Goal: Information Seeking & Learning: Learn about a topic

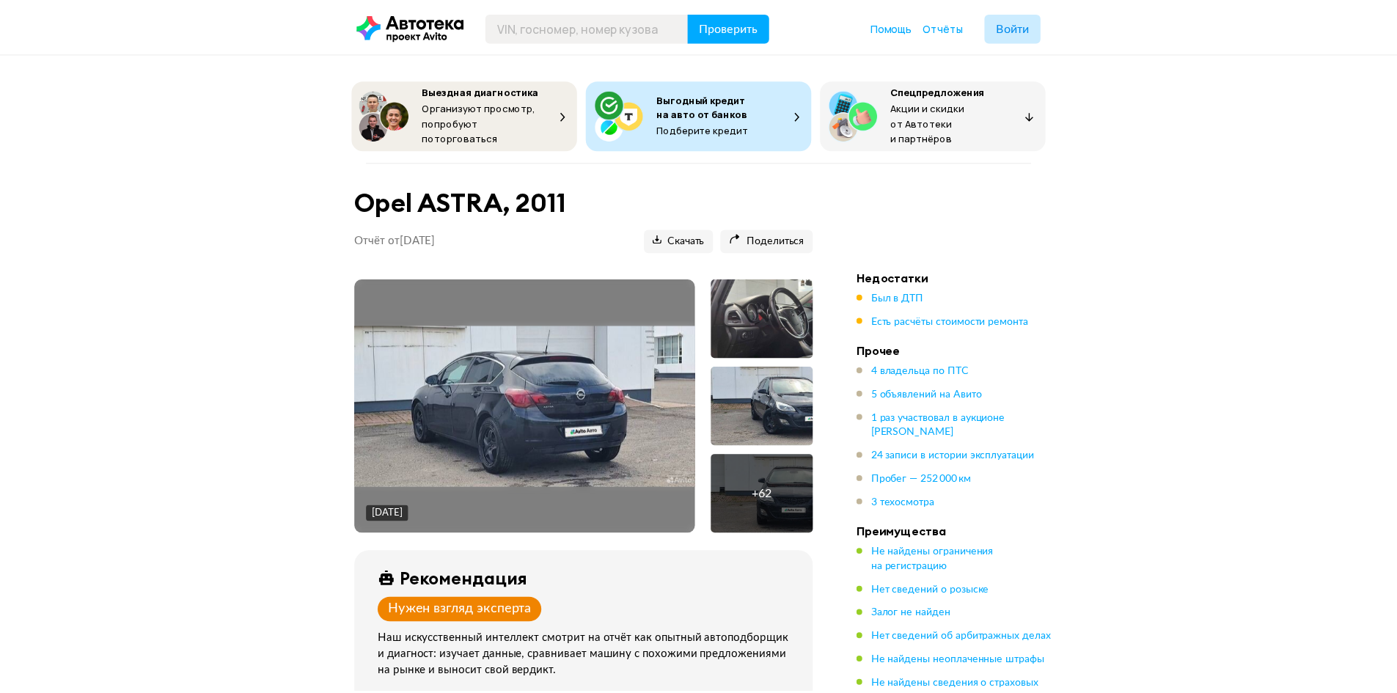
scroll to position [513, 0]
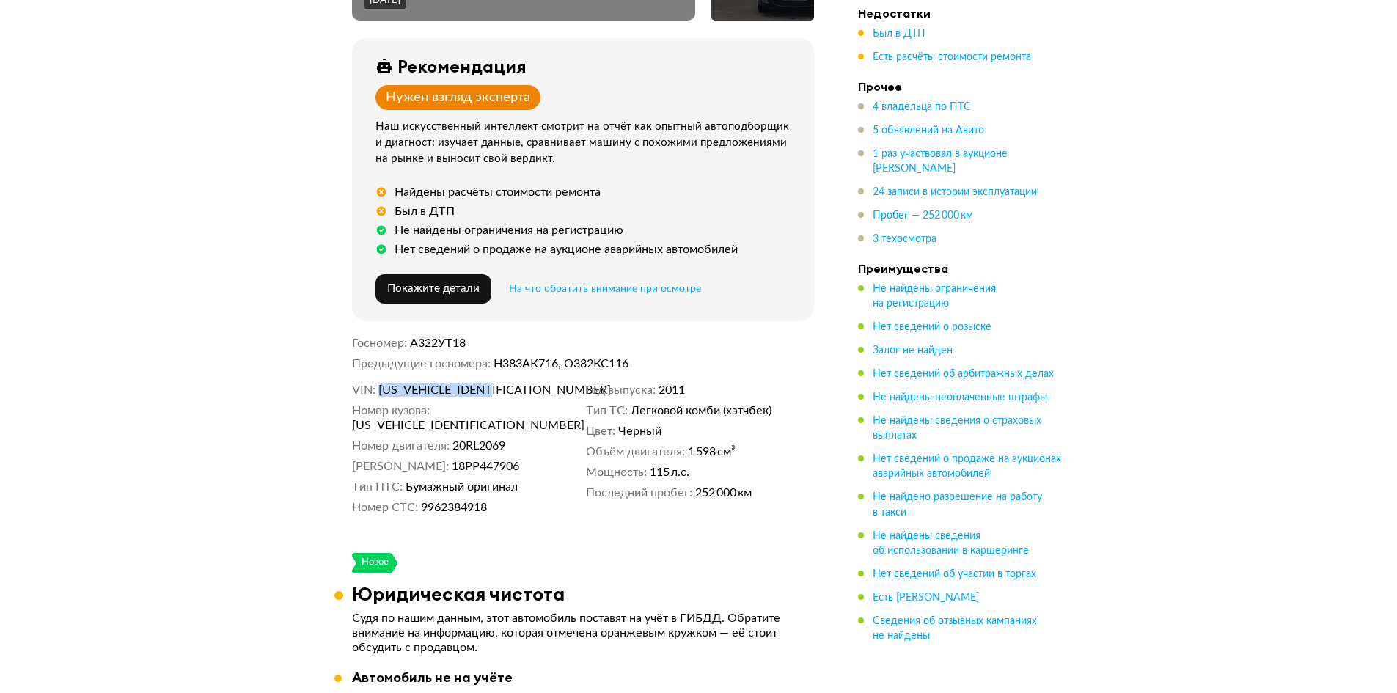
drag, startPoint x: 513, startPoint y: 382, endPoint x: 375, endPoint y: 385, distance: 137.1
click at [375, 385] on dl "VIN [US_VEHICLE_IDENTIFICATION_NUMBER]" at bounding box center [466, 390] width 228 height 15
copy dl "[US_VEHICLE_IDENTIFICATION_NUMBER]"
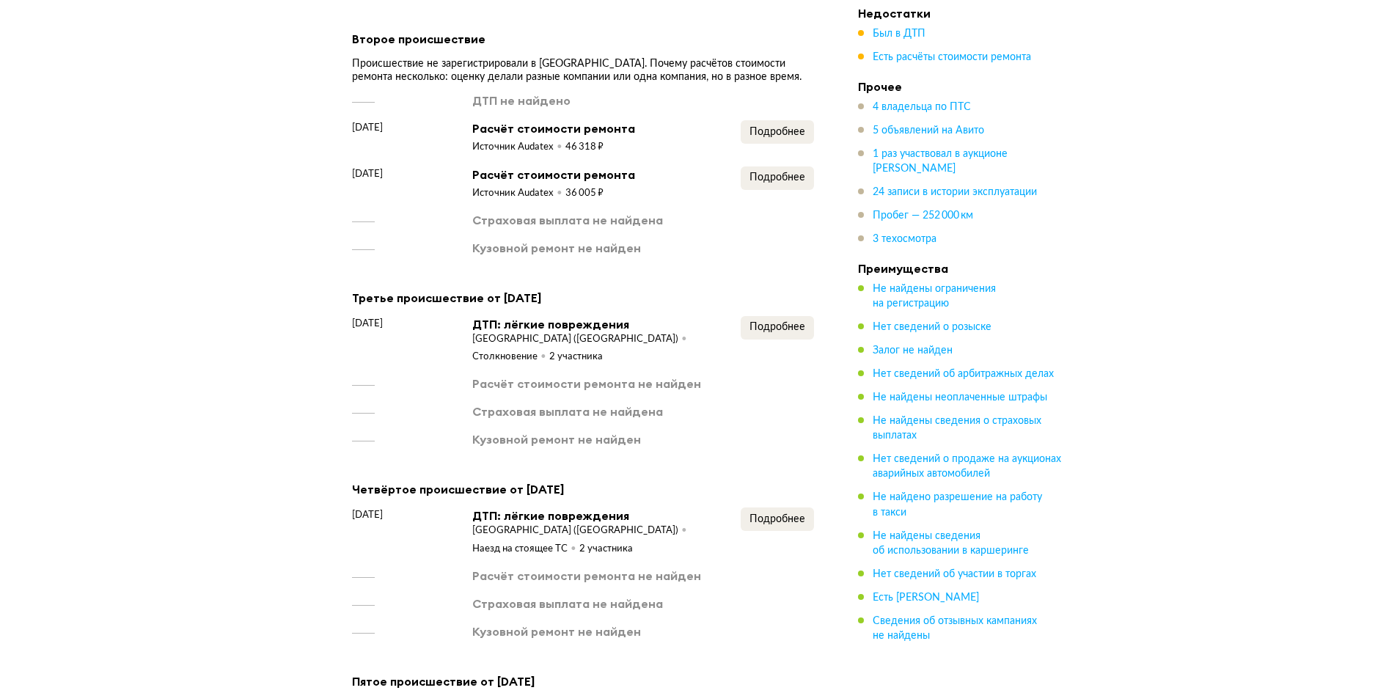
scroll to position [2786, 0]
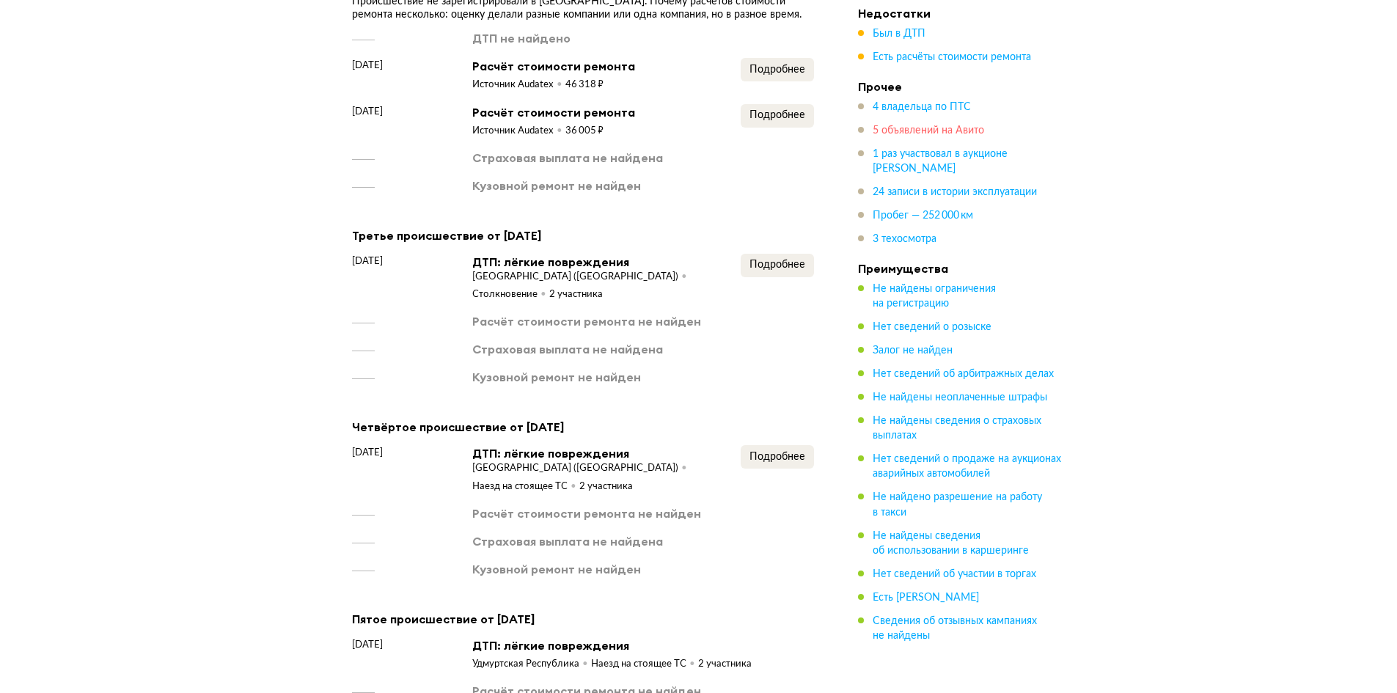
click at [930, 130] on span "5 объявлений на Авито" at bounding box center [928, 130] width 111 height 10
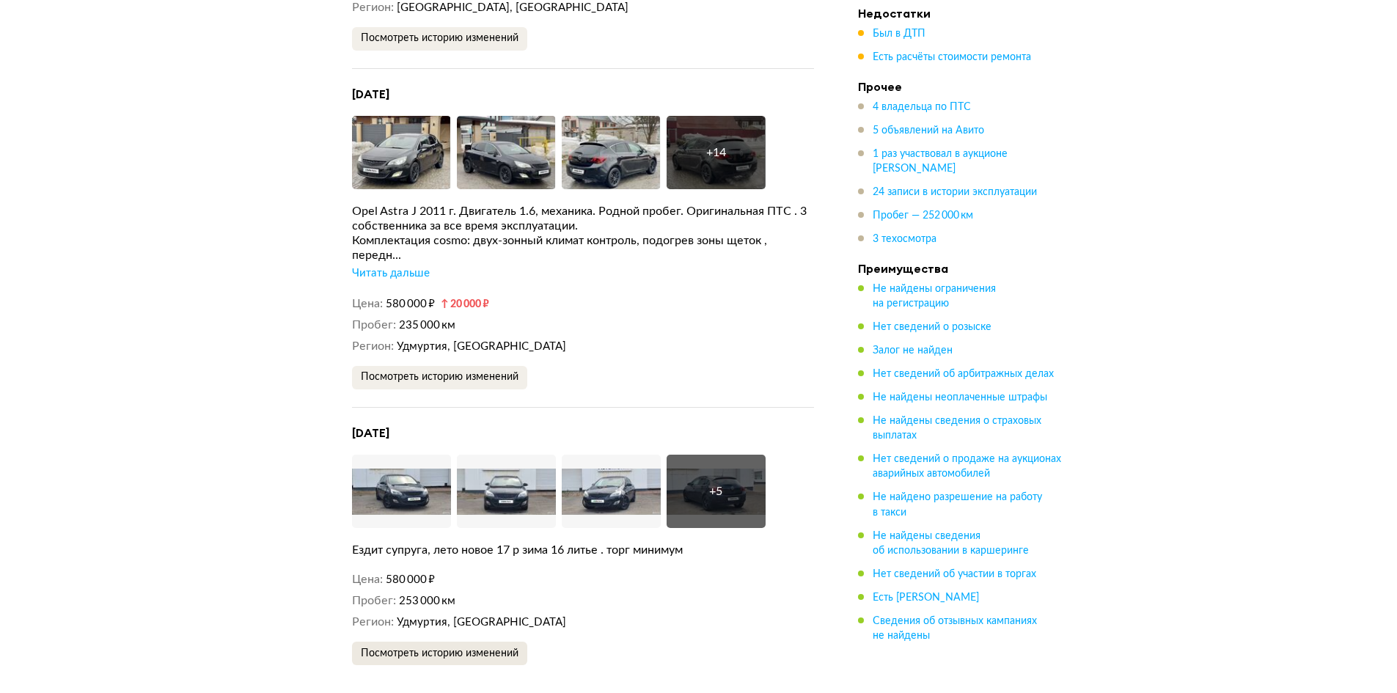
scroll to position [4938, 0]
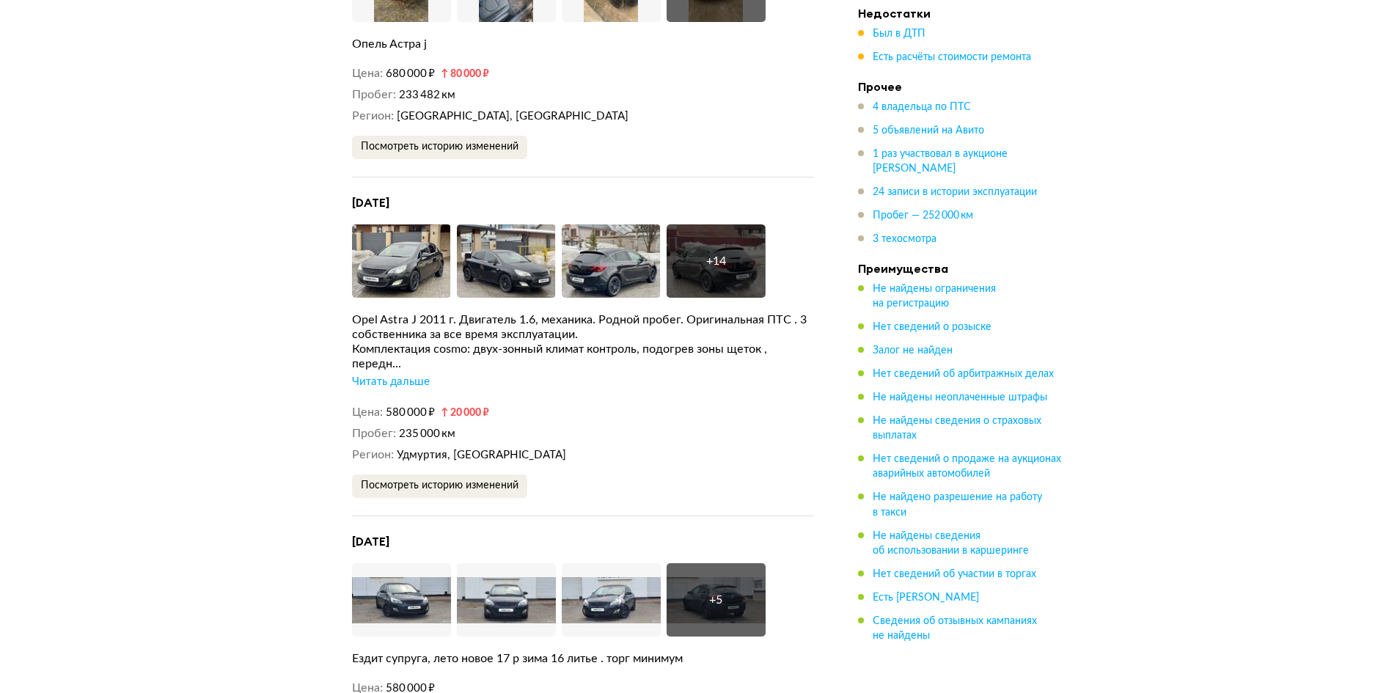
click at [403, 375] on div "Читать дальше" at bounding box center [391, 382] width 78 height 15
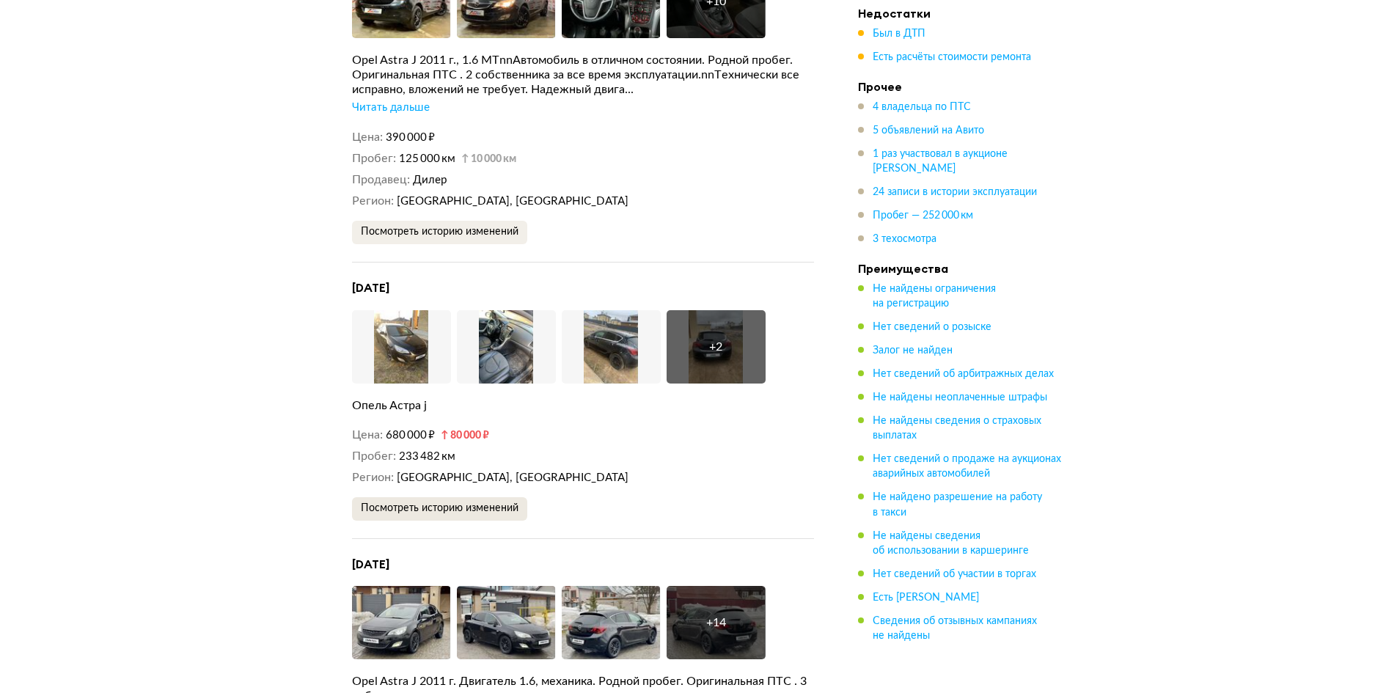
scroll to position [4571, 0]
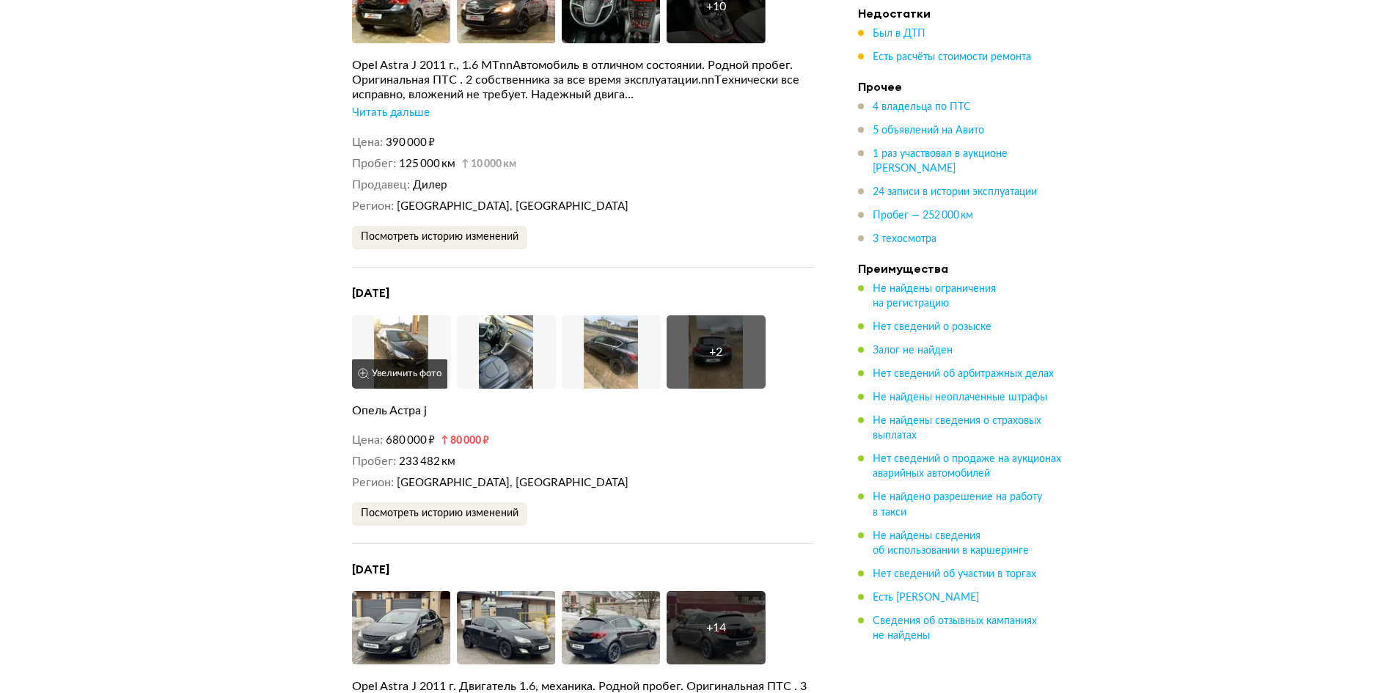
click at [409, 359] on button "Увеличить фото" at bounding box center [399, 373] width 95 height 29
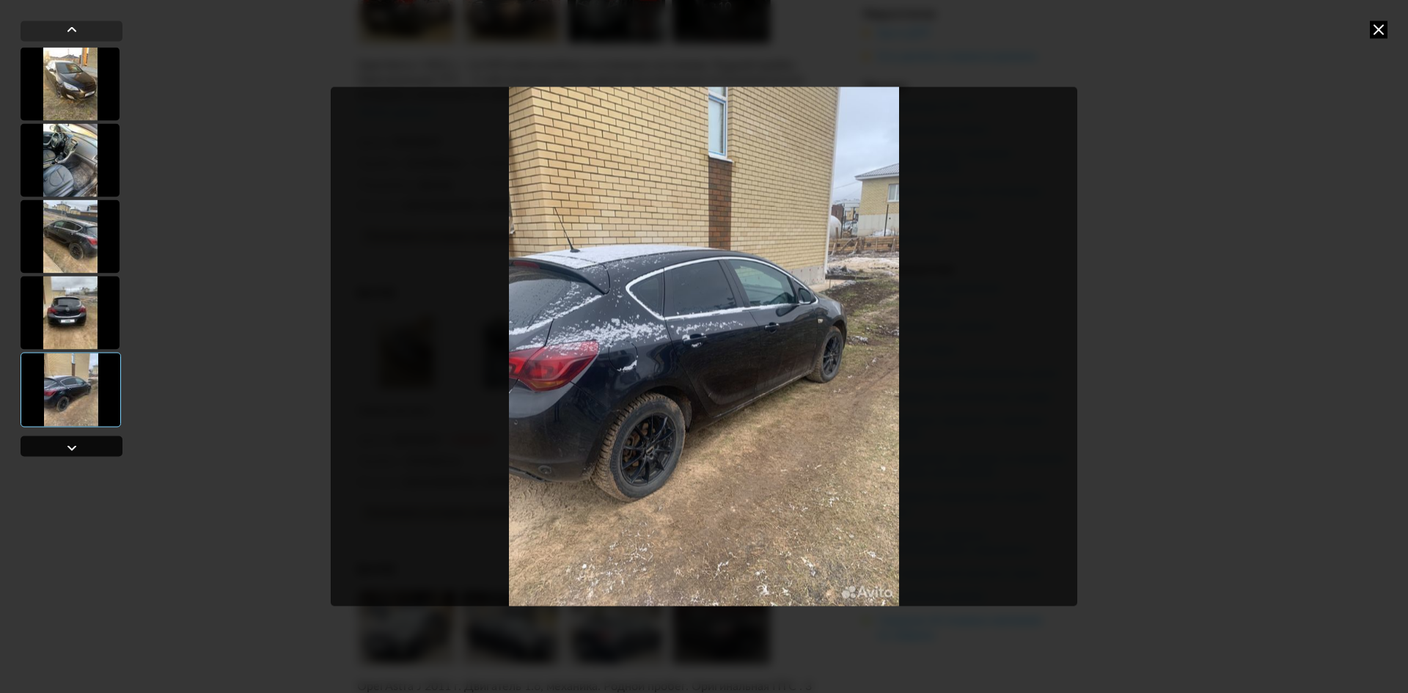
click at [67, 445] on div at bounding box center [72, 447] width 18 height 18
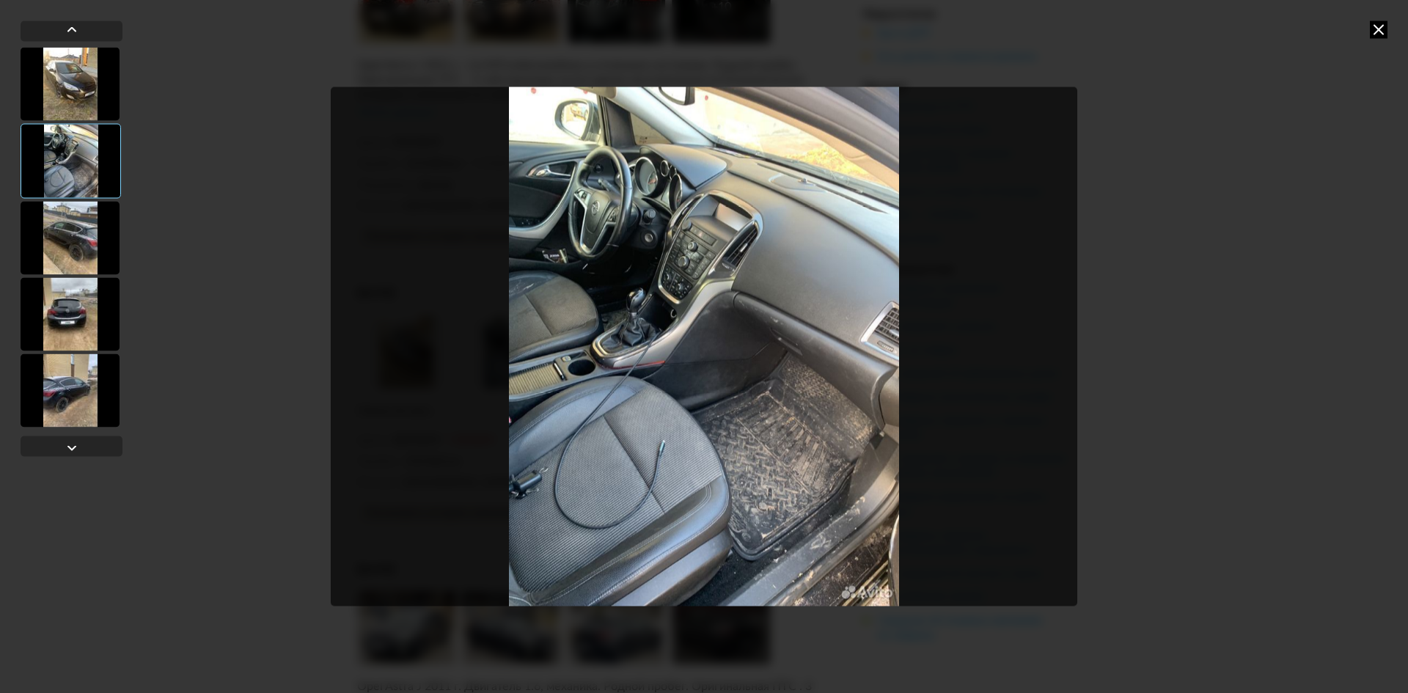
click at [1389, 25] on div at bounding box center [704, 346] width 1408 height 693
click at [1373, 37] on icon at bounding box center [1379, 30] width 18 height 18
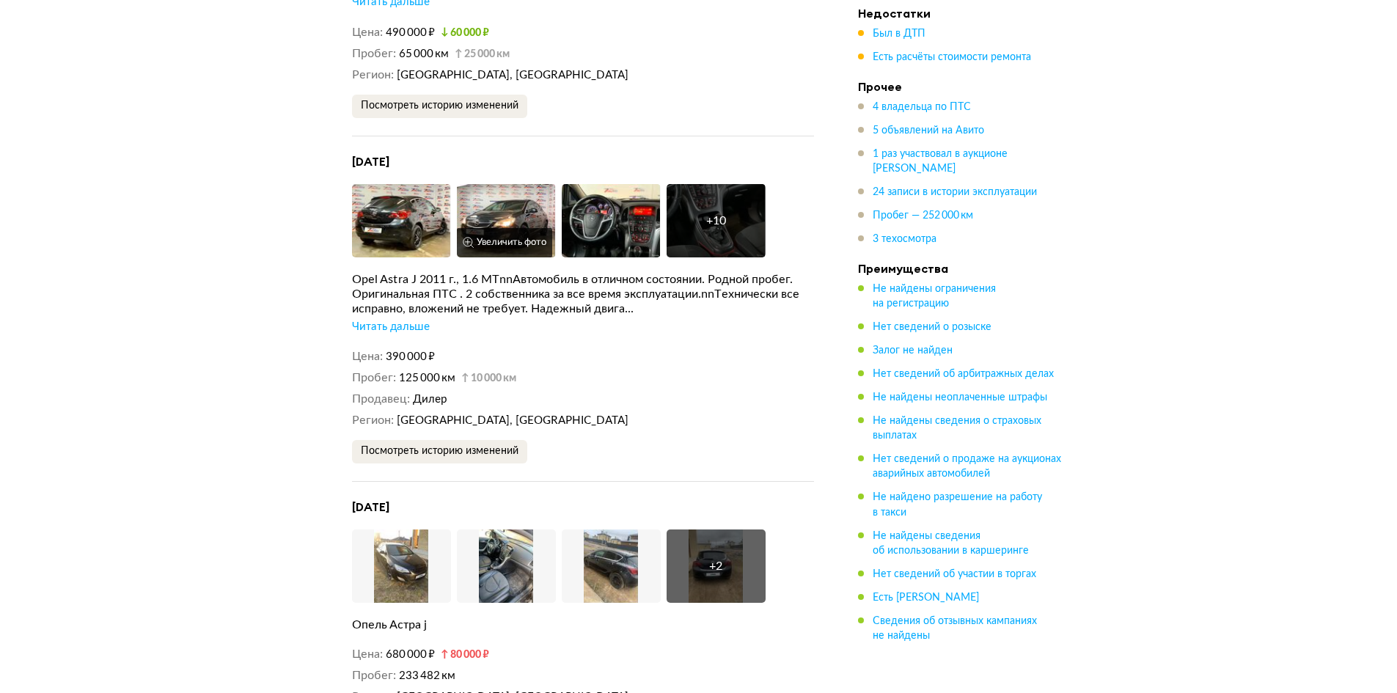
scroll to position [4205, 0]
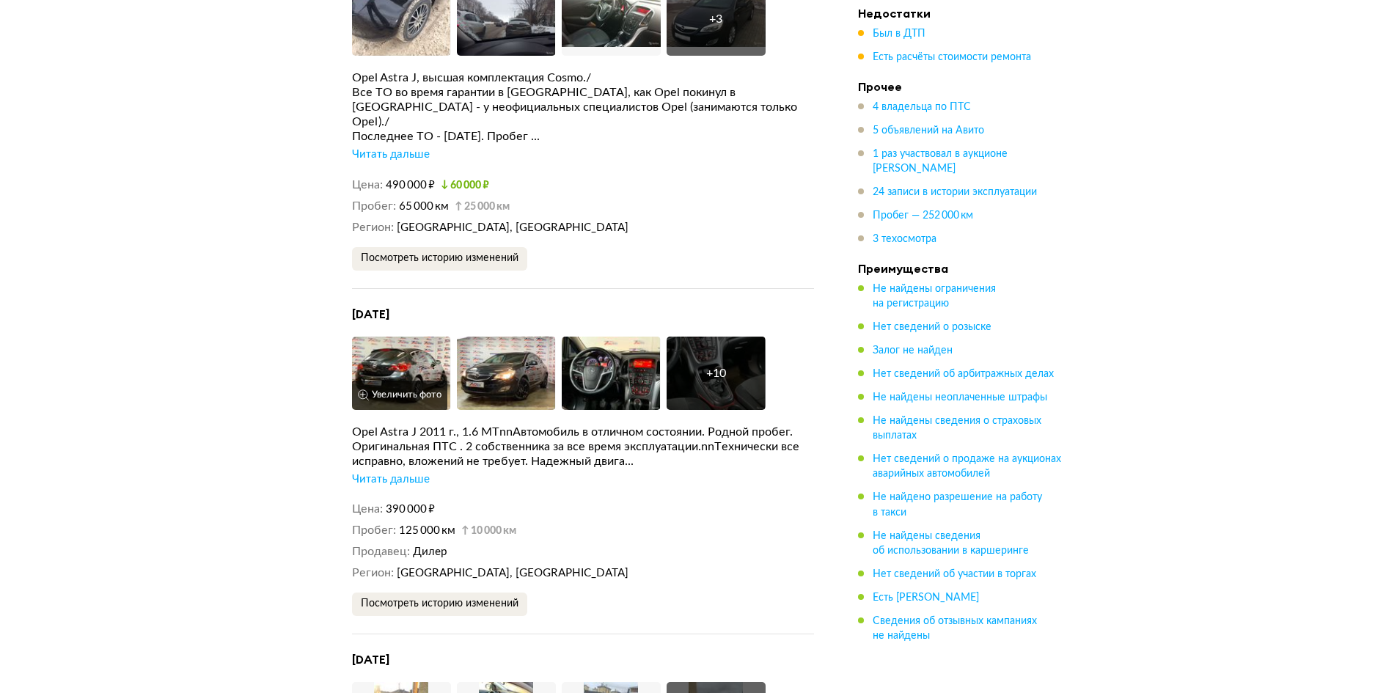
click at [403, 337] on img at bounding box center [401, 373] width 99 height 73
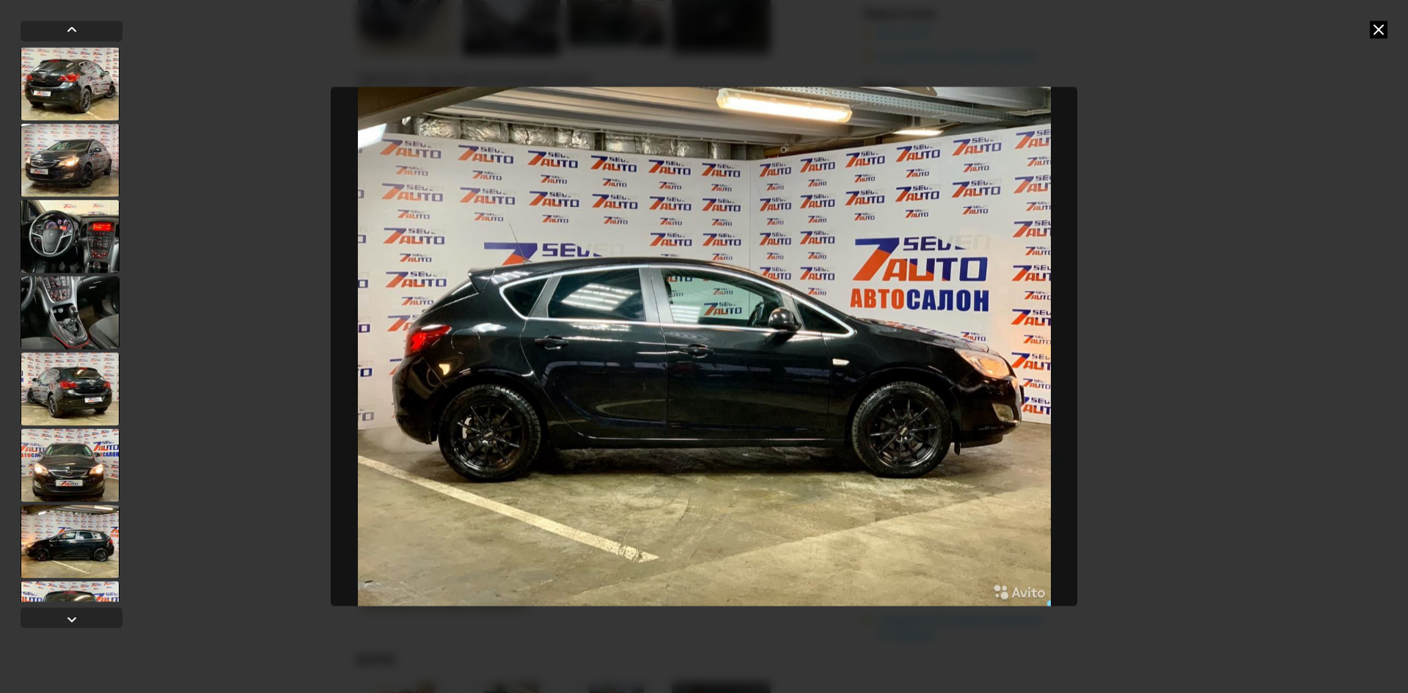
click at [1391, 29] on div at bounding box center [704, 346] width 1408 height 693
click at [1373, 26] on icon at bounding box center [1379, 30] width 18 height 18
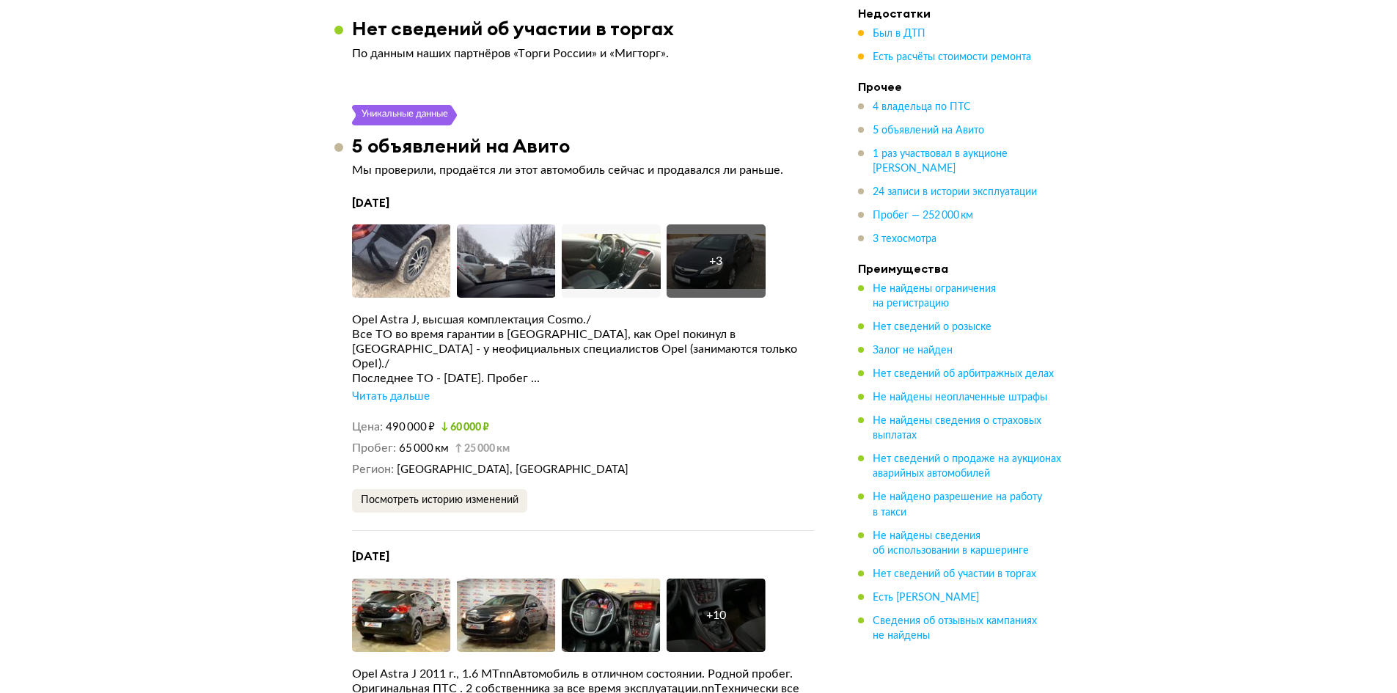
scroll to position [3985, 0]
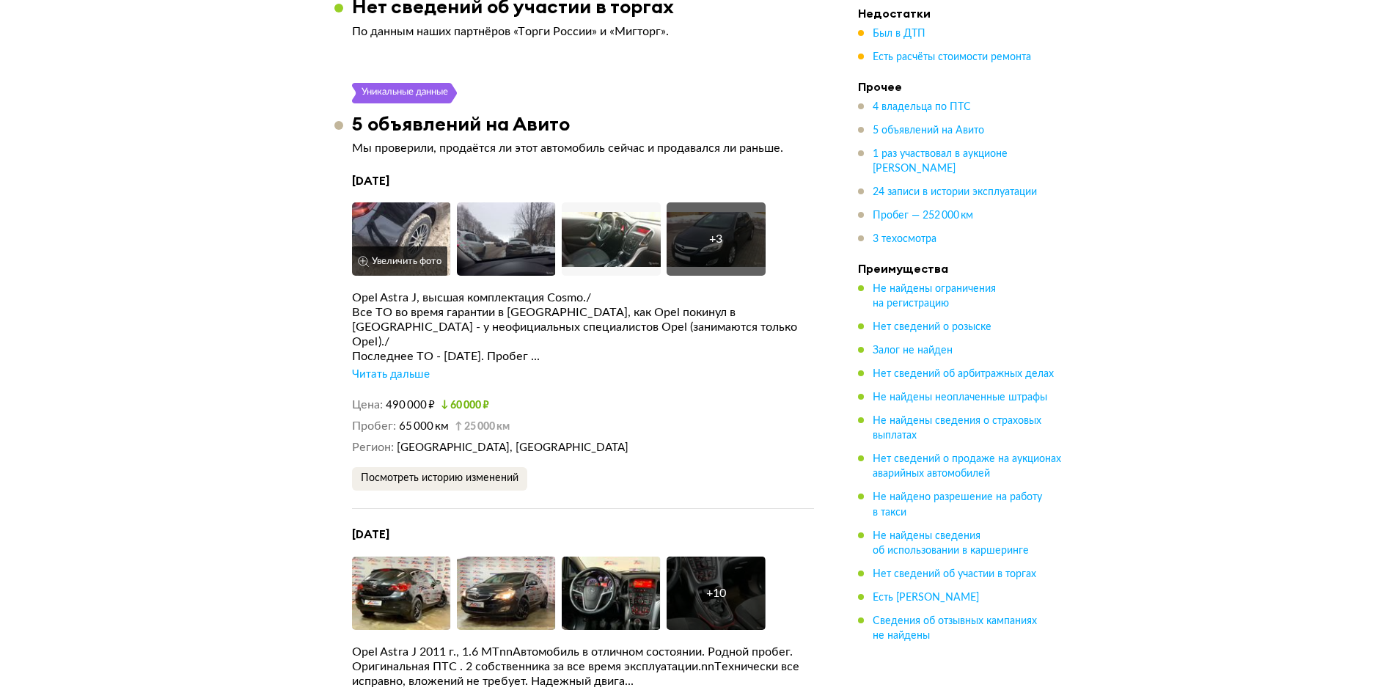
click at [425, 203] on img at bounding box center [401, 238] width 99 height 73
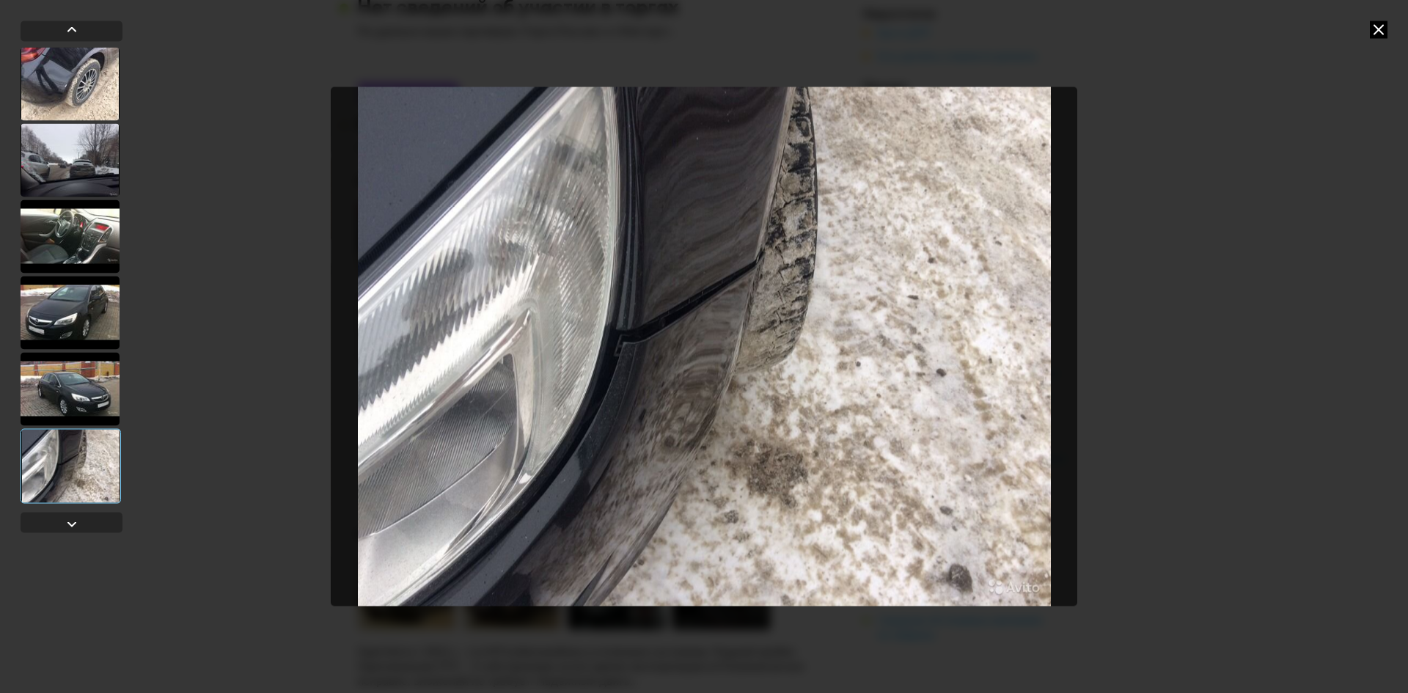
click at [1380, 34] on icon at bounding box center [1379, 30] width 18 height 18
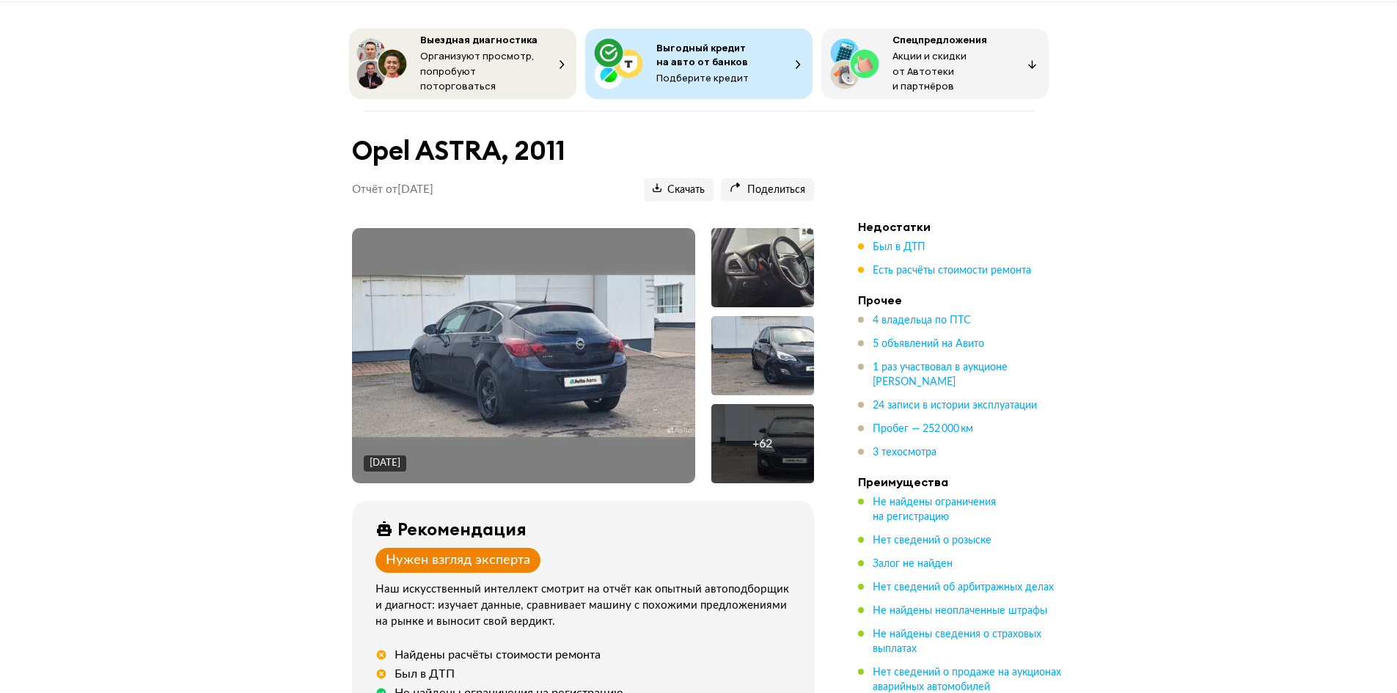
scroll to position [0, 0]
